Goal: Task Accomplishment & Management: Manage account settings

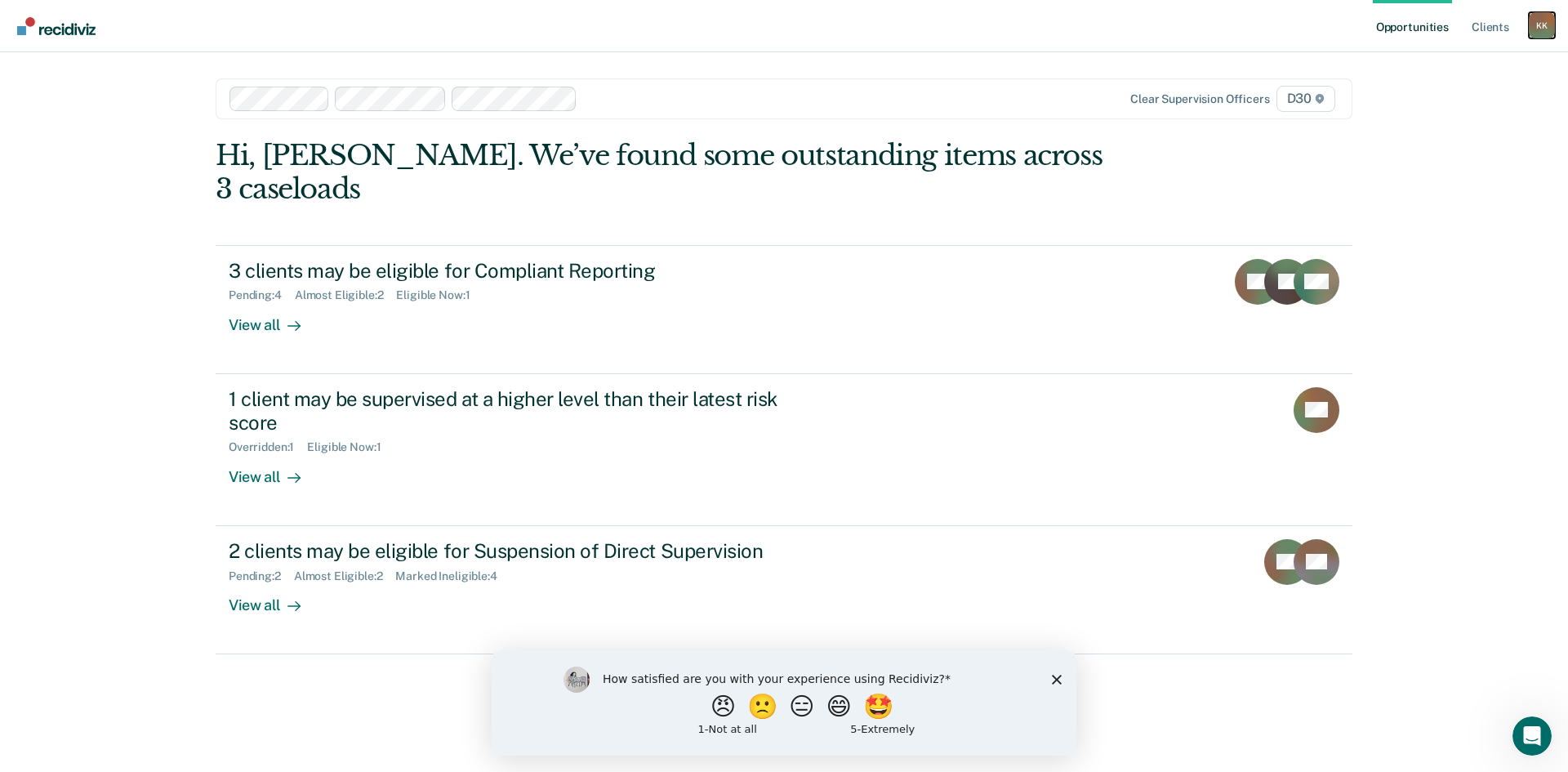
click at [1540, 25] on div "K K" at bounding box center [1543, 25] width 26 height 26
click at [1424, 112] on link "Log Out" at bounding box center [1477, 107] width 132 height 14
